Goal: Transaction & Acquisition: Download file/media

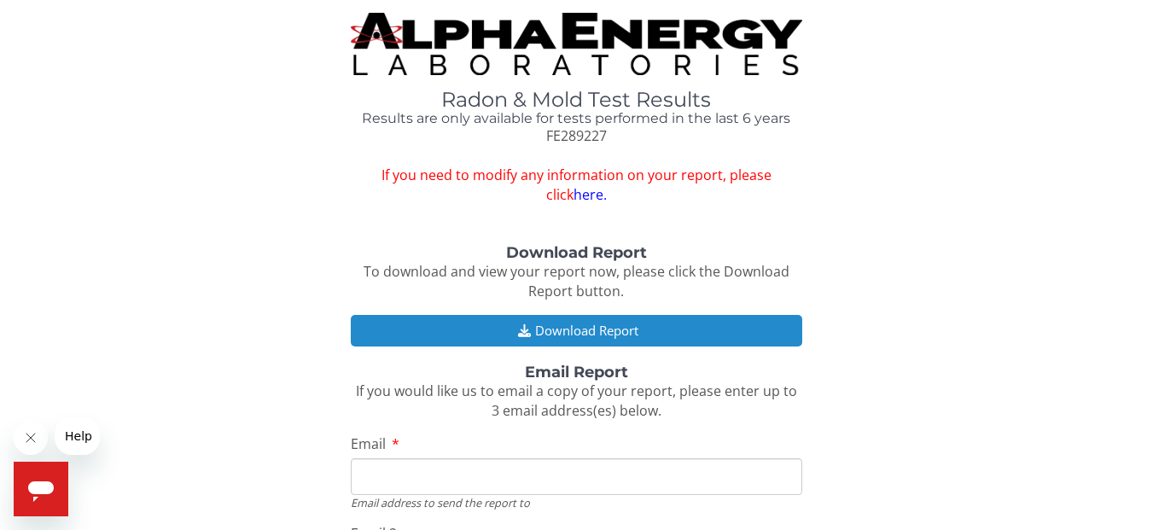
click at [597, 331] on button "Download Report" at bounding box center [576, 331] width 451 height 32
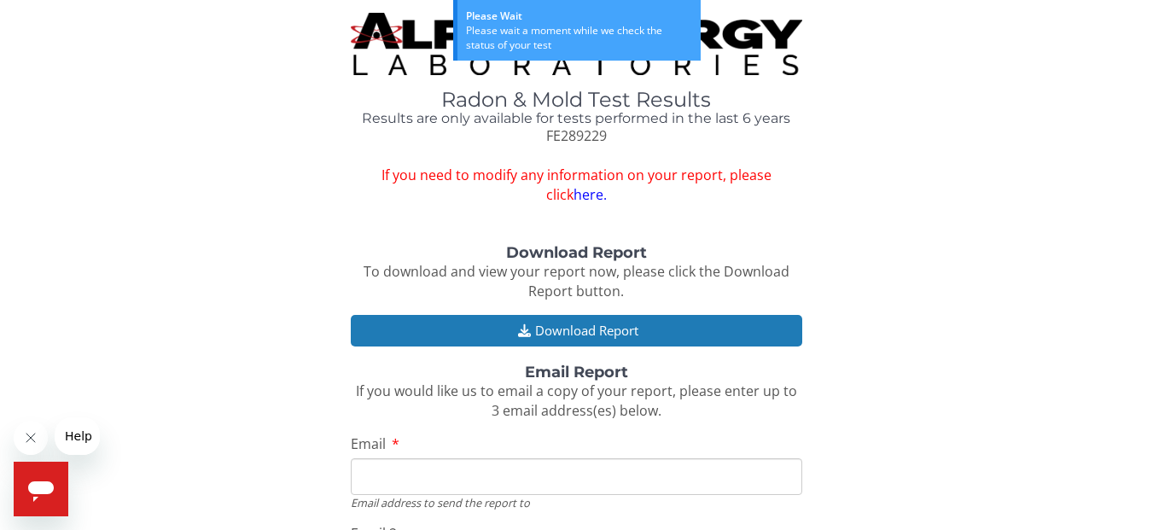
click at [591, 377] on strong "Email Report" at bounding box center [576, 372] width 103 height 19
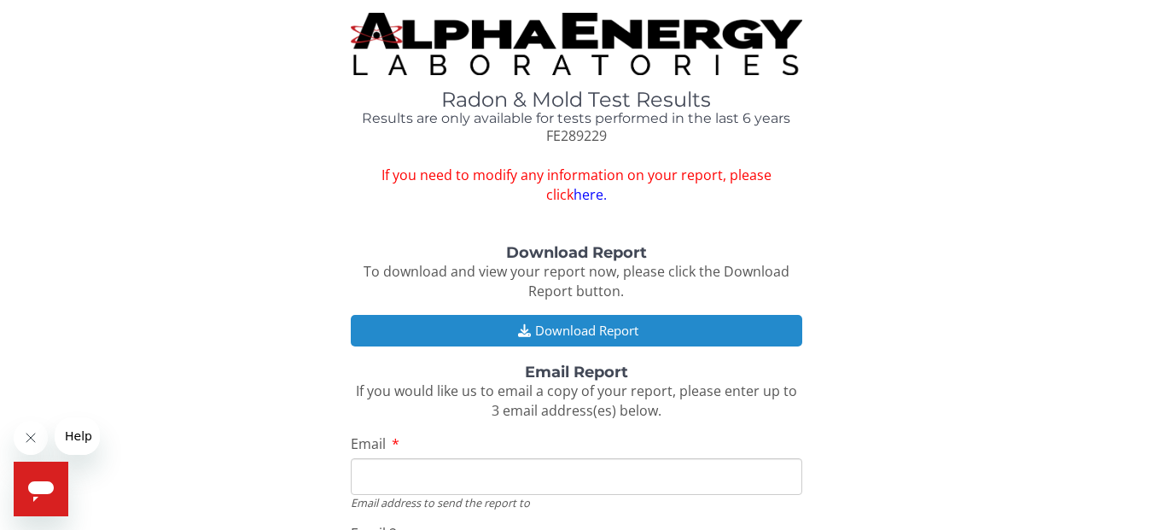
click at [549, 328] on button "Download Report" at bounding box center [576, 331] width 451 height 32
